Goal: Find specific page/section: Find specific page/section

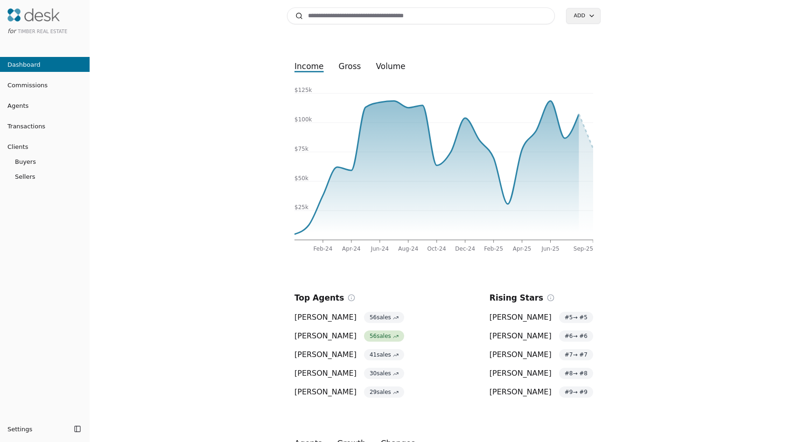
click at [369, 355] on span "41 sales" at bounding box center [384, 354] width 40 height 11
click at [27, 86] on span "Commissions" at bounding box center [24, 85] width 48 height 10
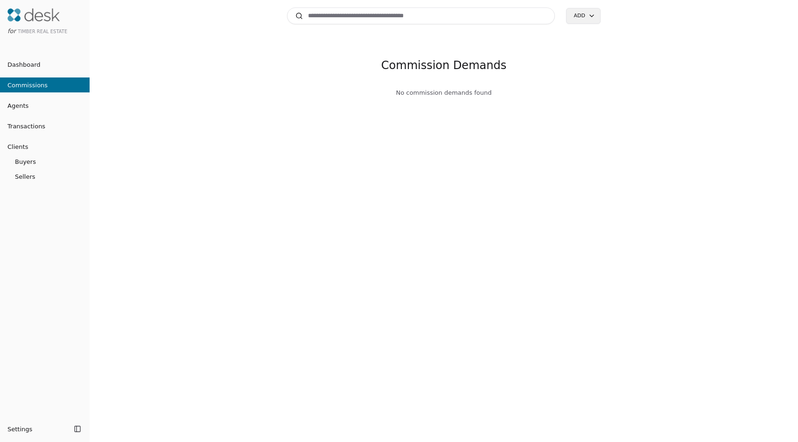
click at [330, 20] on input at bounding box center [421, 15] width 268 height 17
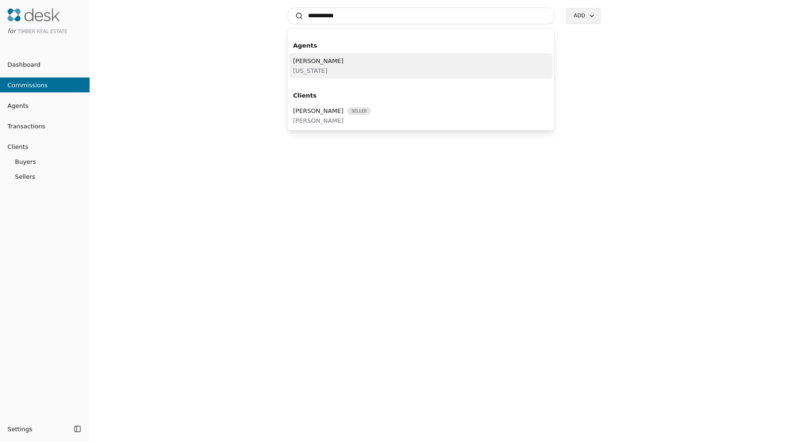
type input "**********"
click at [325, 66] on span "[US_STATE]" at bounding box center [318, 71] width 50 height 10
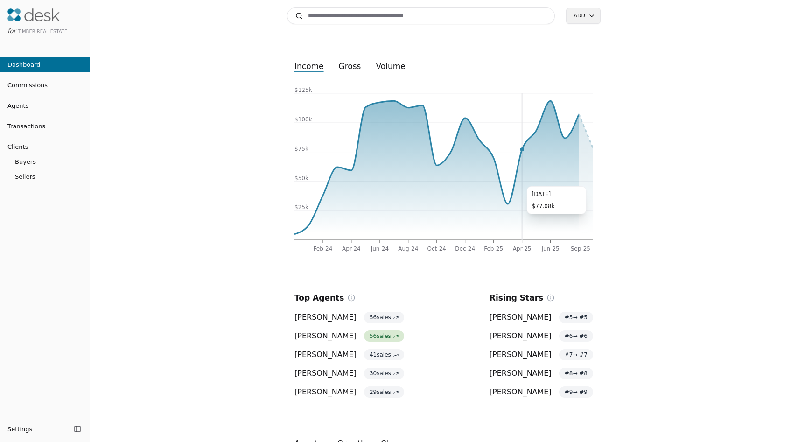
scroll to position [208, 0]
